Goal: Task Accomplishment & Management: Manage account settings

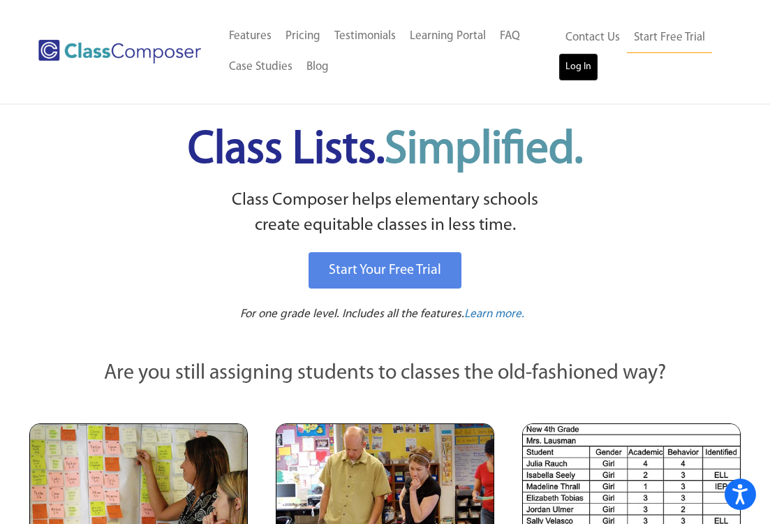
click at [574, 73] on link "Log In" at bounding box center [578, 67] width 40 height 28
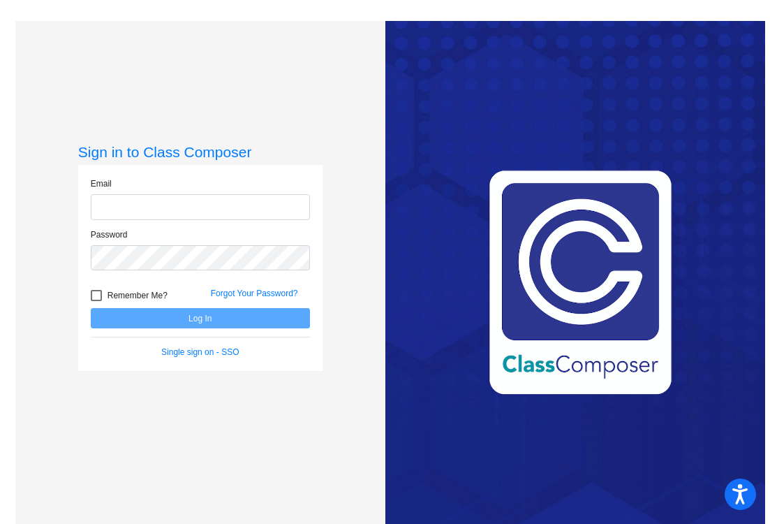
click at [245, 207] on input "email" at bounding box center [200, 207] width 219 height 26
type input "[EMAIL_ADDRESS][DOMAIN_NAME]"
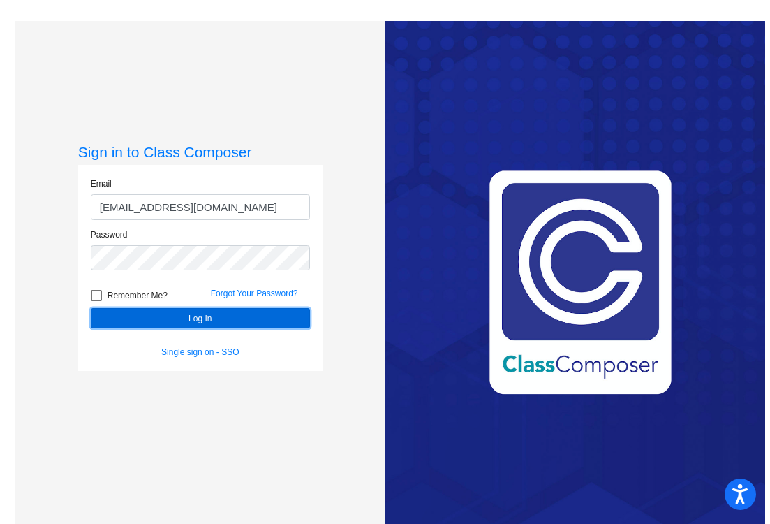
click at [133, 320] on button "Log In" at bounding box center [200, 318] width 219 height 20
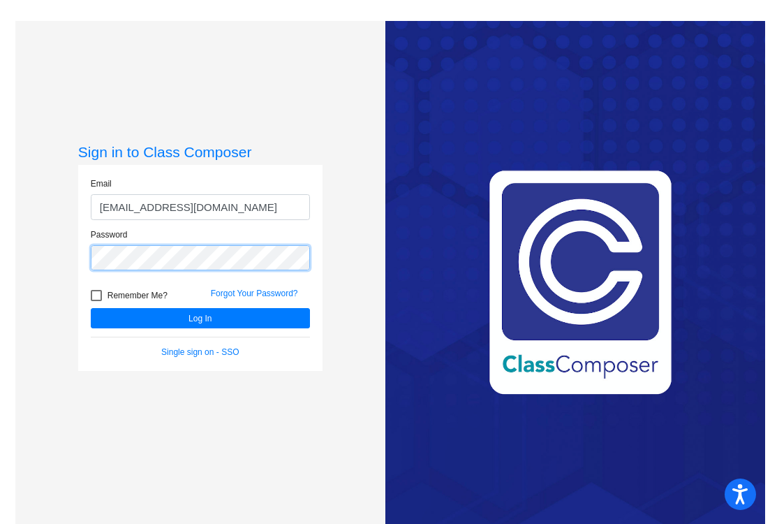
click at [80, 264] on div "Password" at bounding box center [200, 253] width 240 height 51
click at [35, 248] on div "Sign in to Class Composer Email [EMAIL_ADDRESS][DOMAIN_NAME] Password Remember …" at bounding box center [199, 283] width 369 height 524
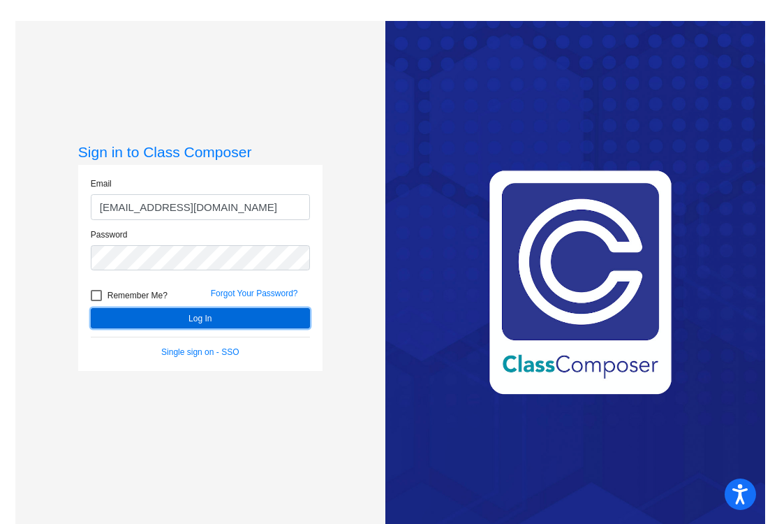
click at [105, 323] on button "Log In" at bounding box center [200, 318] width 219 height 20
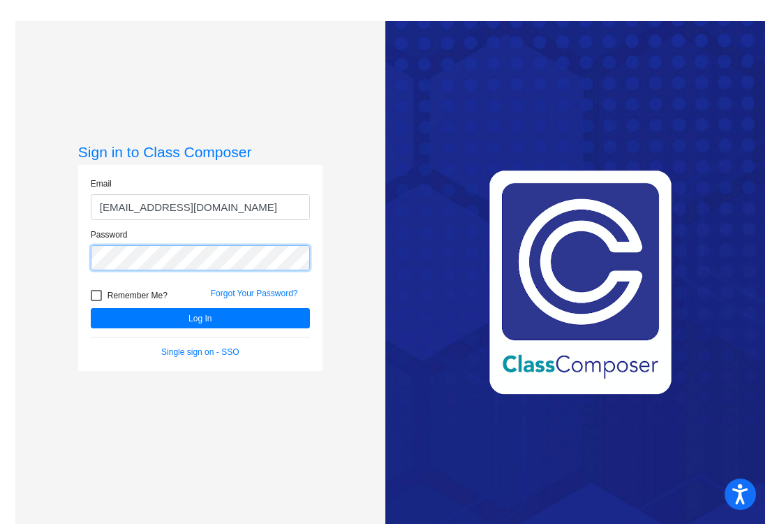
click at [53, 255] on div "Sign in to Class Composer Email [EMAIL_ADDRESS][DOMAIN_NAME] Password Remember …" at bounding box center [199, 283] width 369 height 524
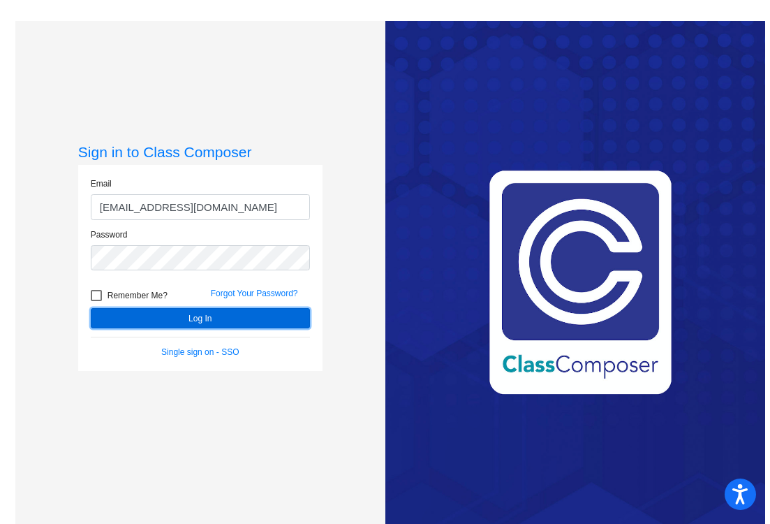
click at [105, 318] on button "Log In" at bounding box center [200, 318] width 219 height 20
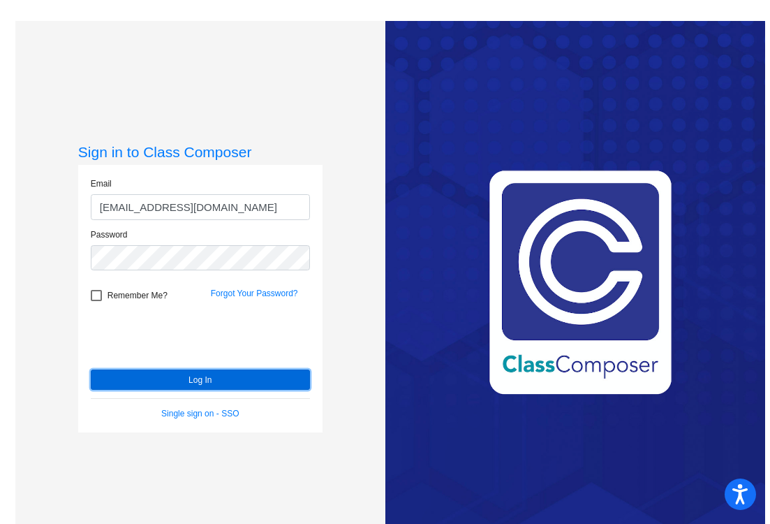
click at [138, 380] on button "Log In" at bounding box center [200, 379] width 219 height 20
